Goal: Find specific page/section: Find specific page/section

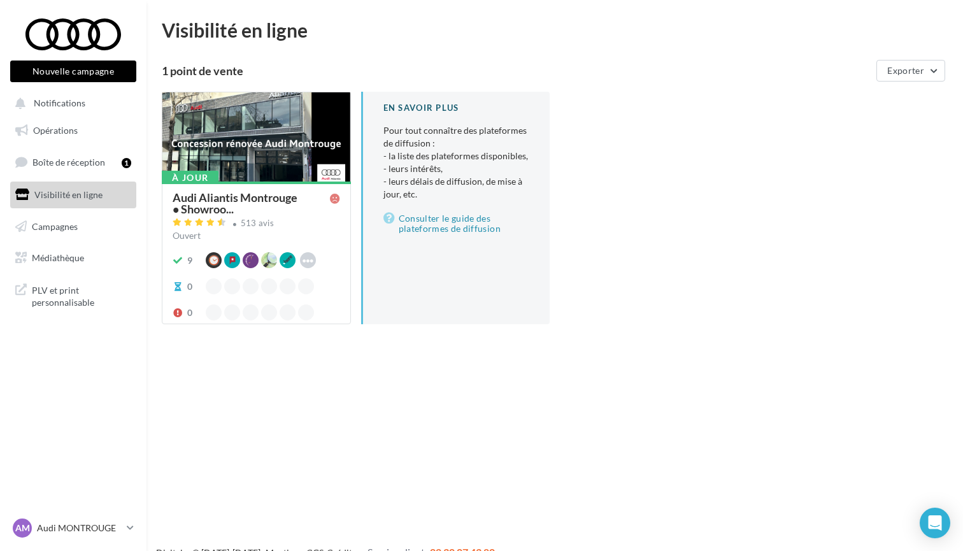
click at [270, 155] on div at bounding box center [256, 137] width 188 height 90
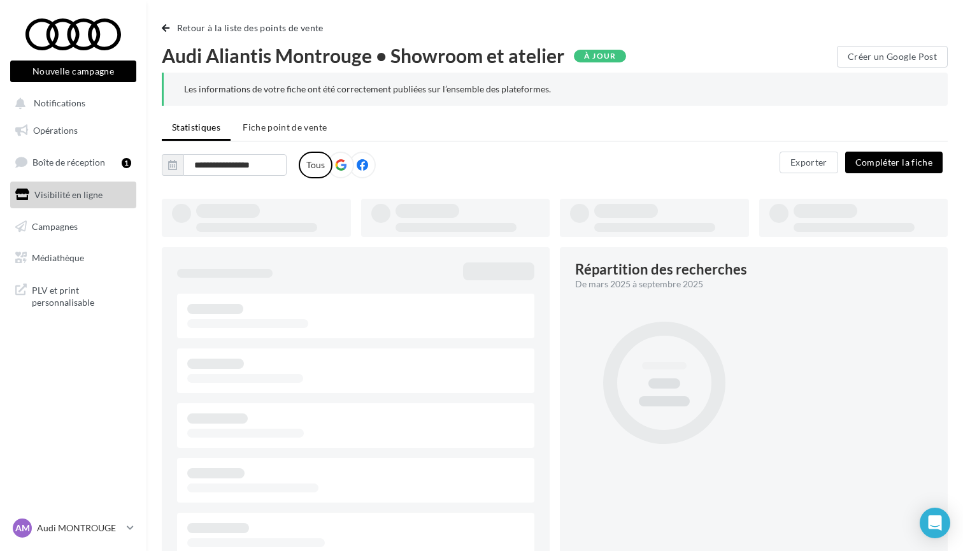
type input "**********"
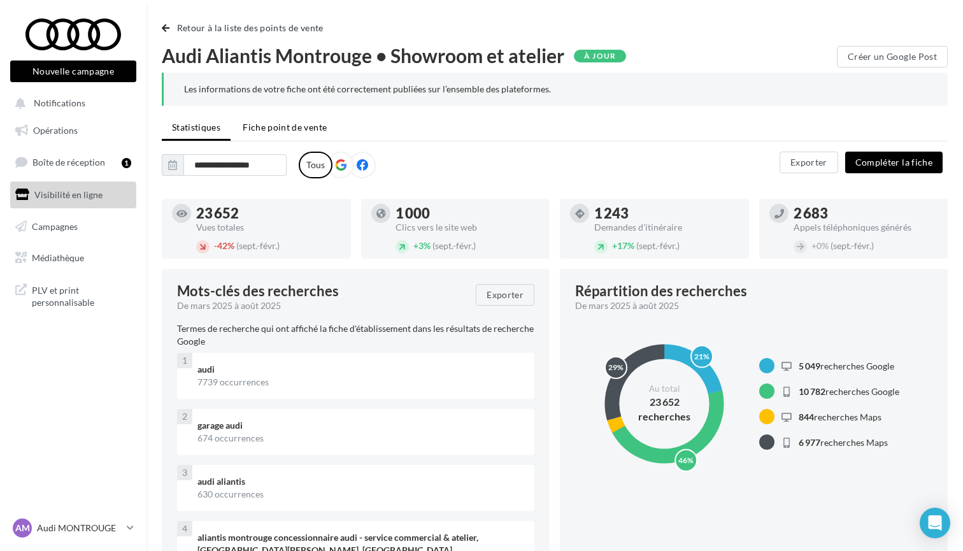
click at [287, 134] on li "Fiche point de vente" at bounding box center [284, 127] width 104 height 23
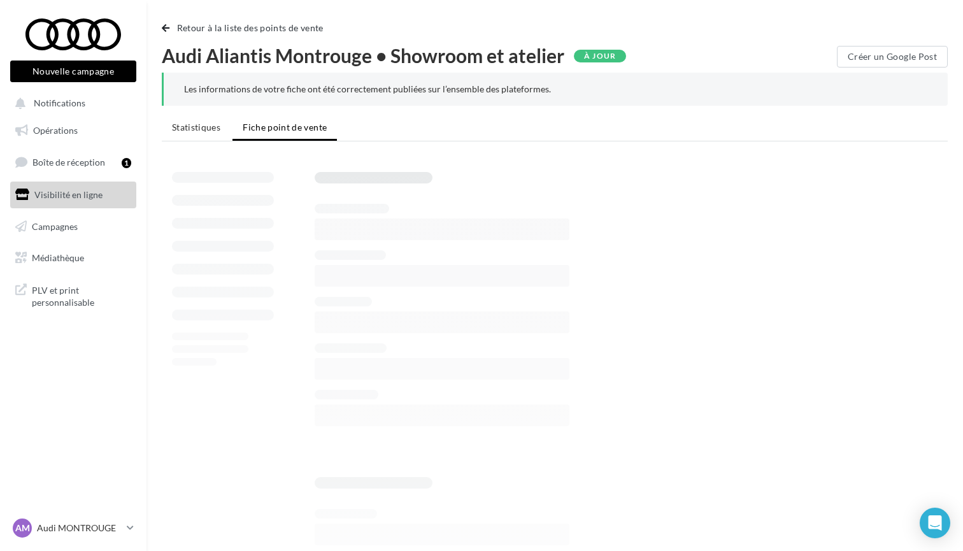
click at [62, 43] on div at bounding box center [73, 34] width 102 height 32
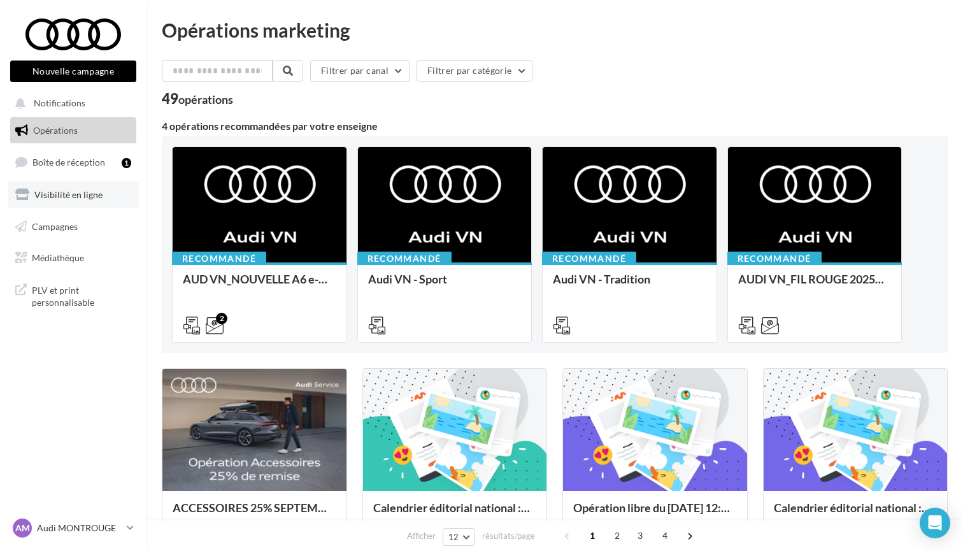
click at [63, 198] on span "Visibilité en ligne" at bounding box center [68, 194] width 68 height 11
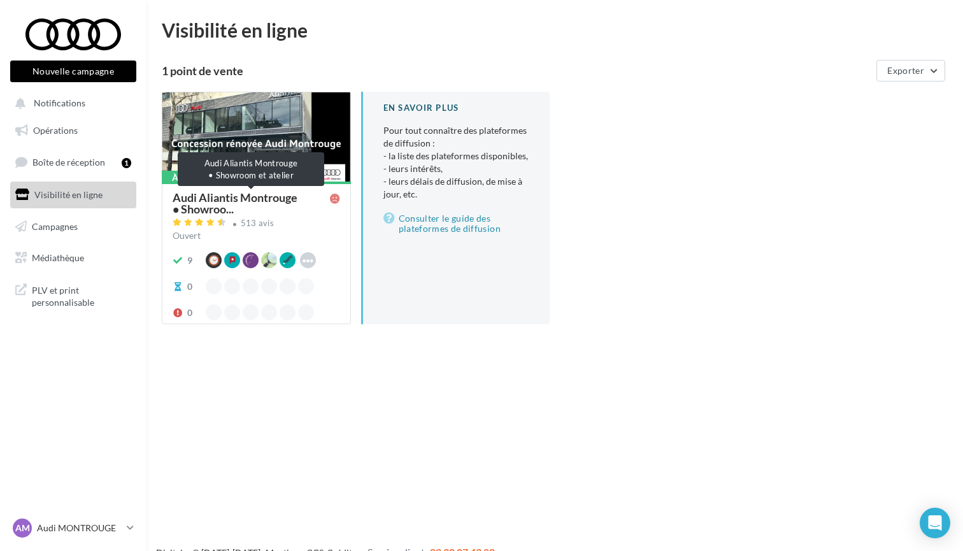
click at [265, 195] on span "Audi Aliantis Montrouge • Showroo..." at bounding box center [251, 203] width 157 height 23
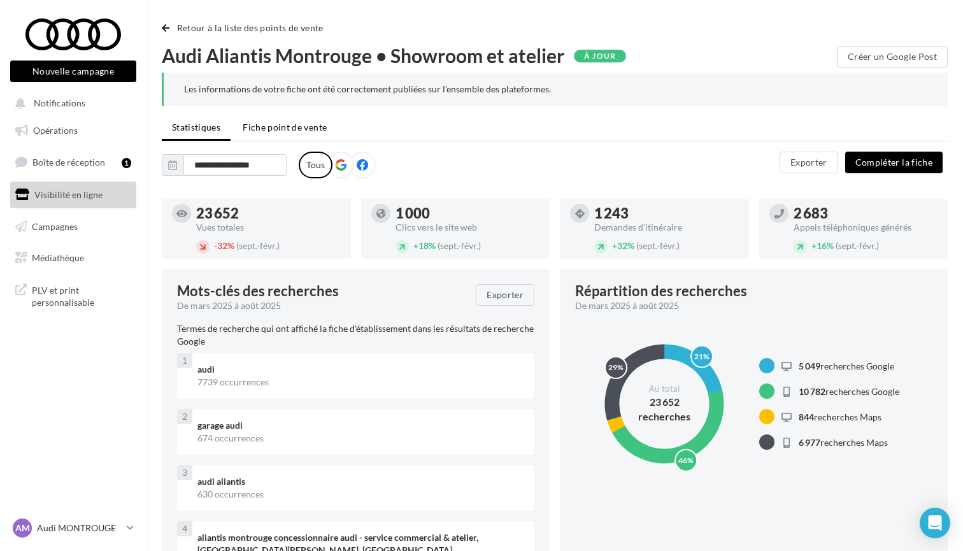
click at [289, 123] on span "Fiche point de vente" at bounding box center [285, 127] width 84 height 11
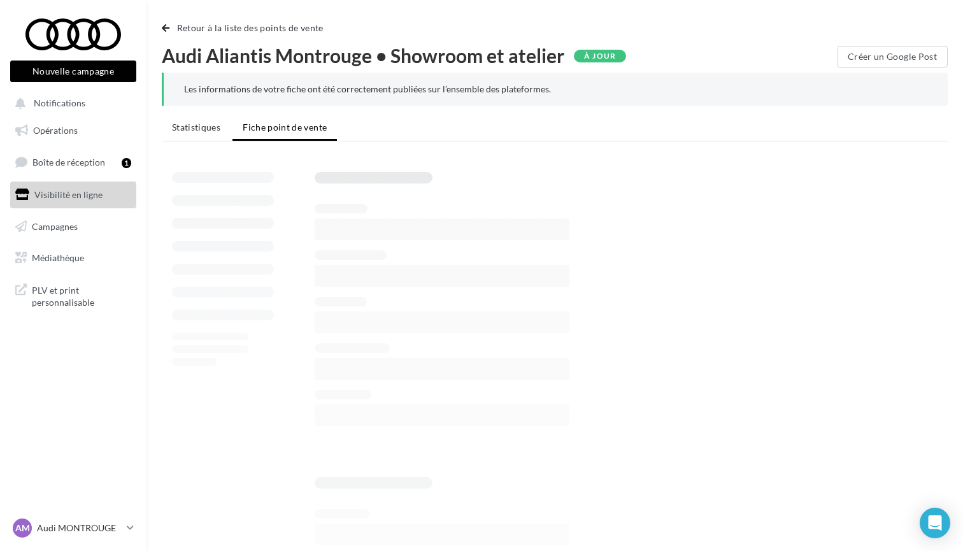
click at [659, 29] on div "Retour à la liste des points de vente" at bounding box center [555, 32] width 786 height 25
